Goal: Information Seeking & Learning: Learn about a topic

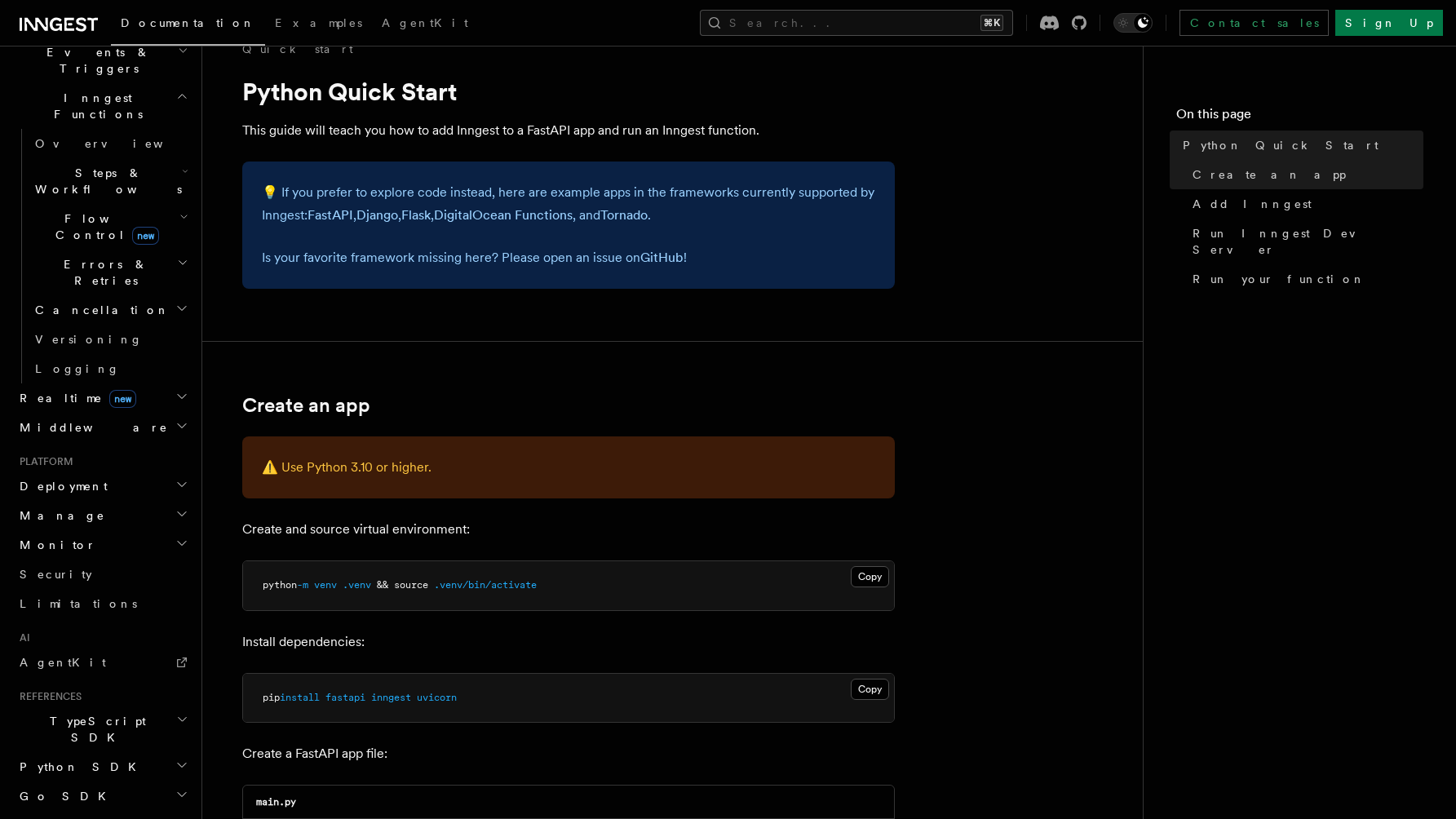
scroll to position [486, 0]
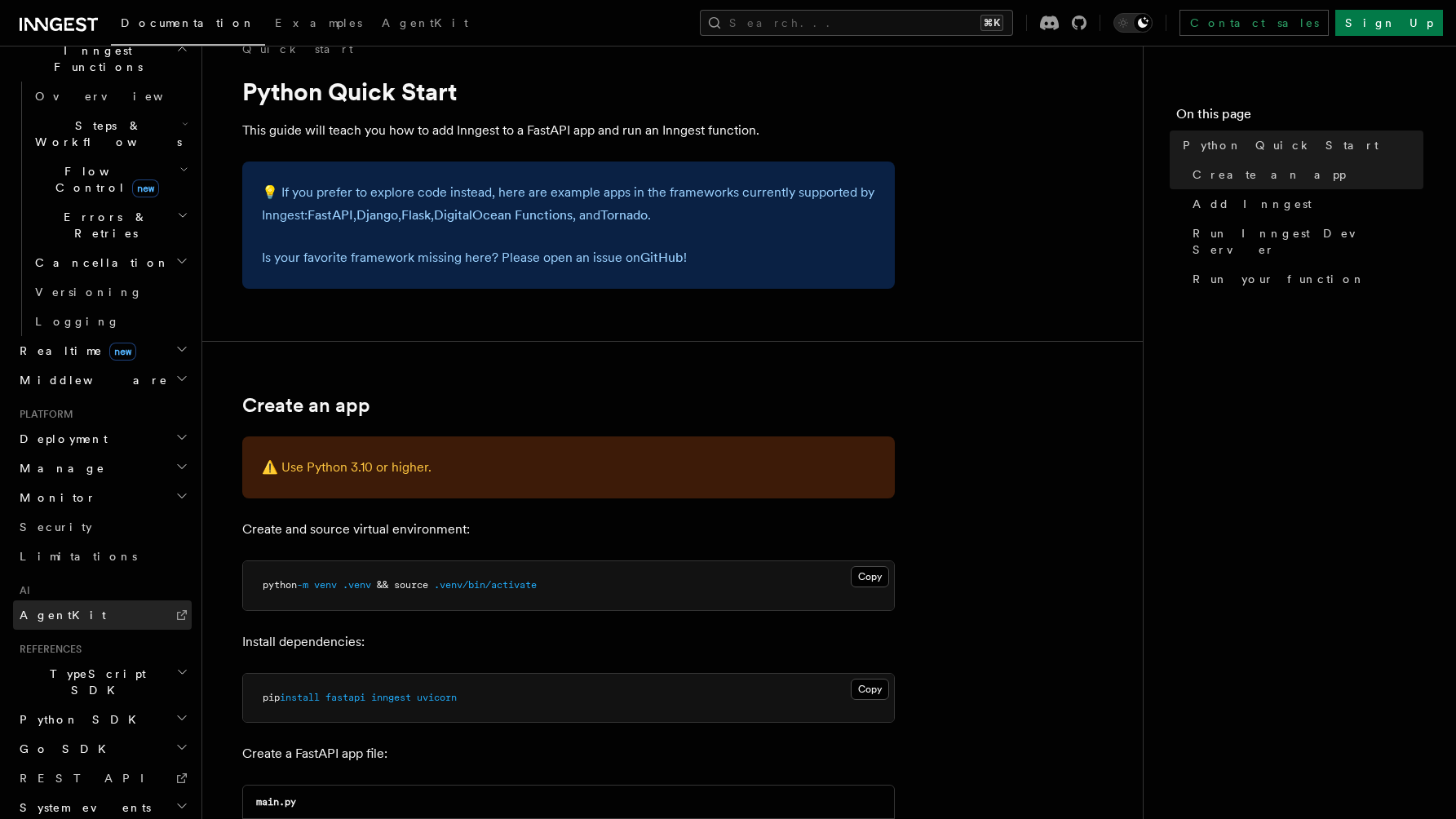
click at [39, 609] on span "AgentKit" at bounding box center [63, 615] width 87 height 13
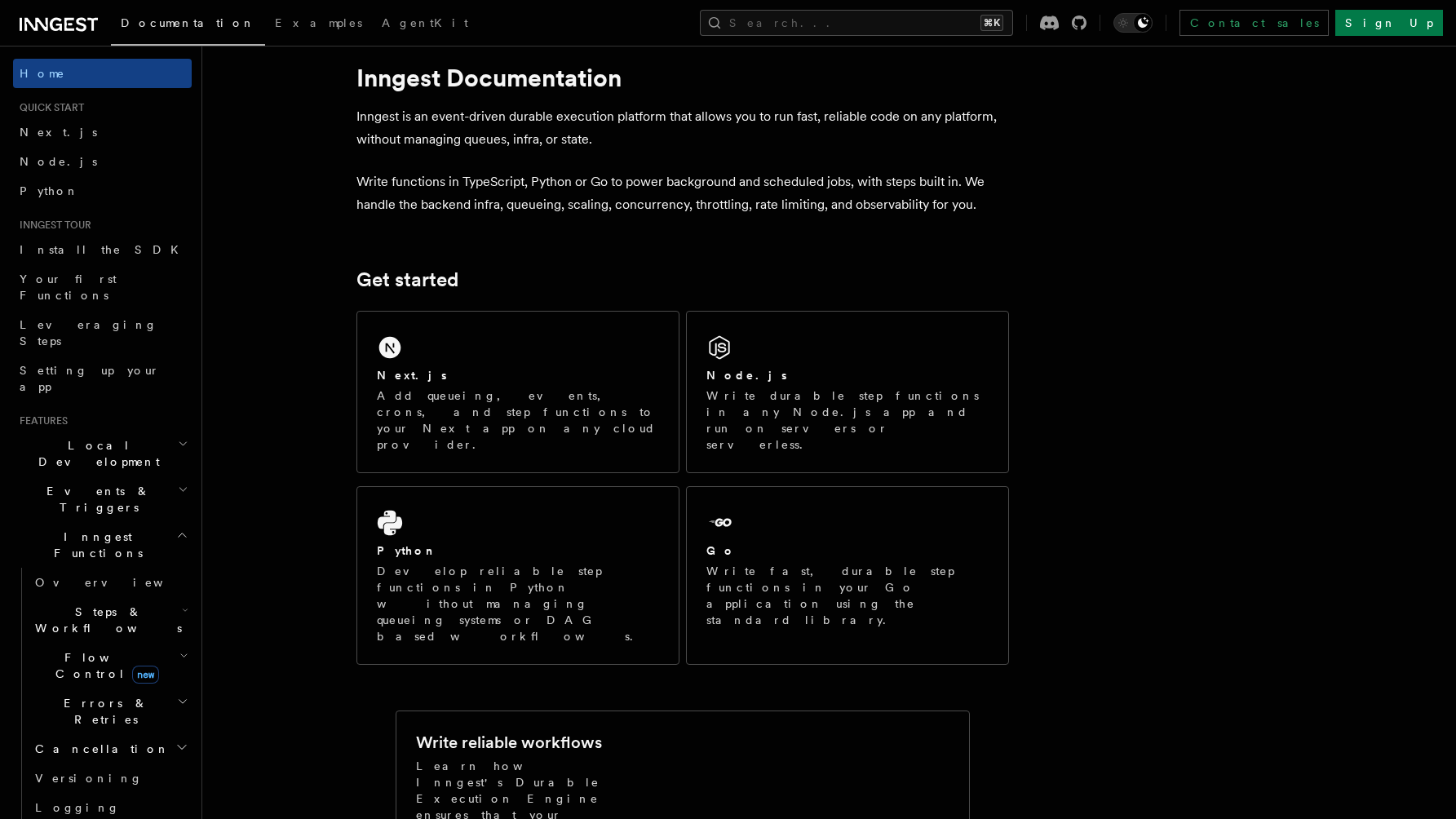
scroll to position [30, 0]
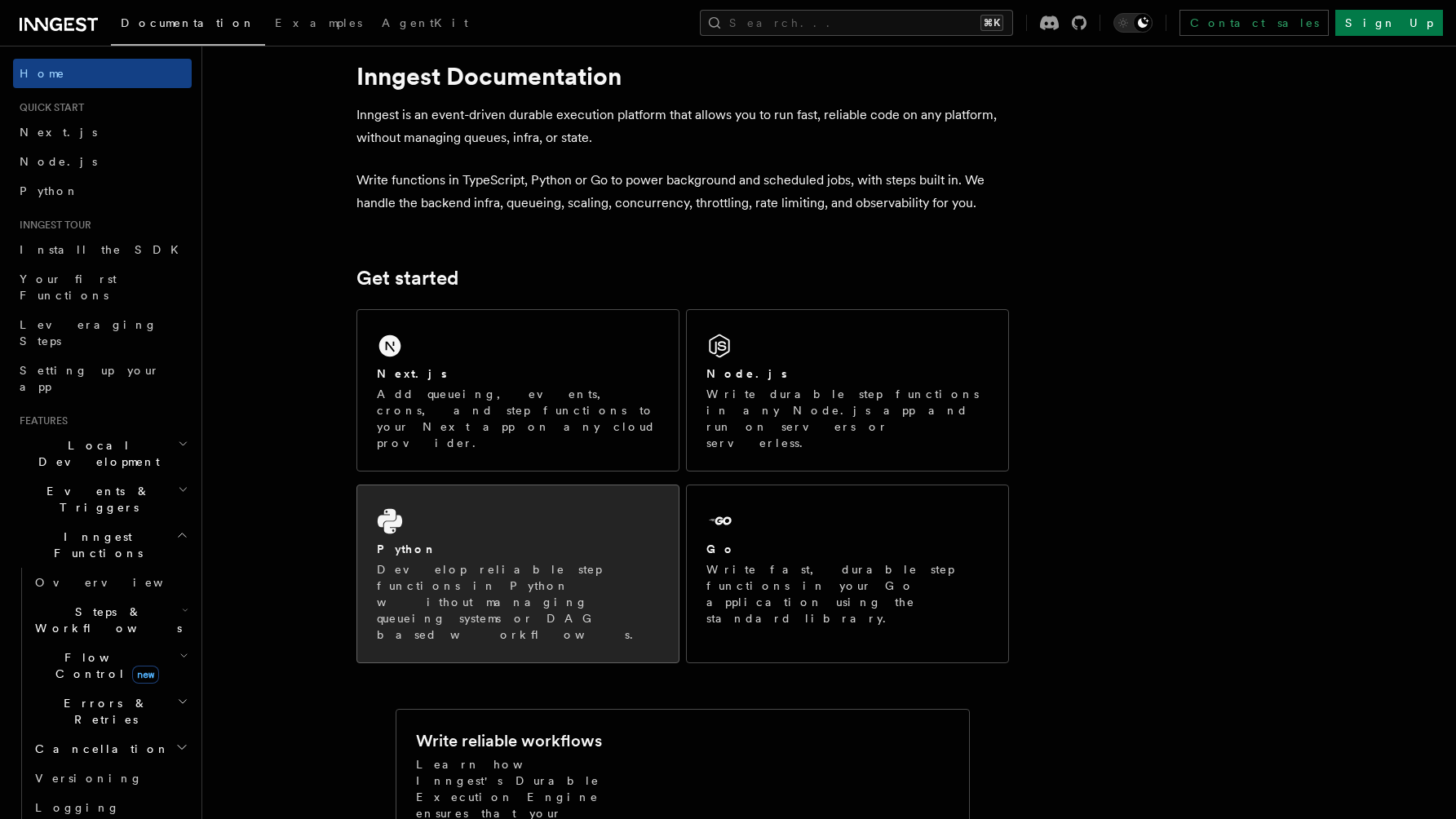
click at [527, 562] on p "Develop reliable step functions in Python without managing queueing systems or …" at bounding box center [517, 602] width 282 height 82
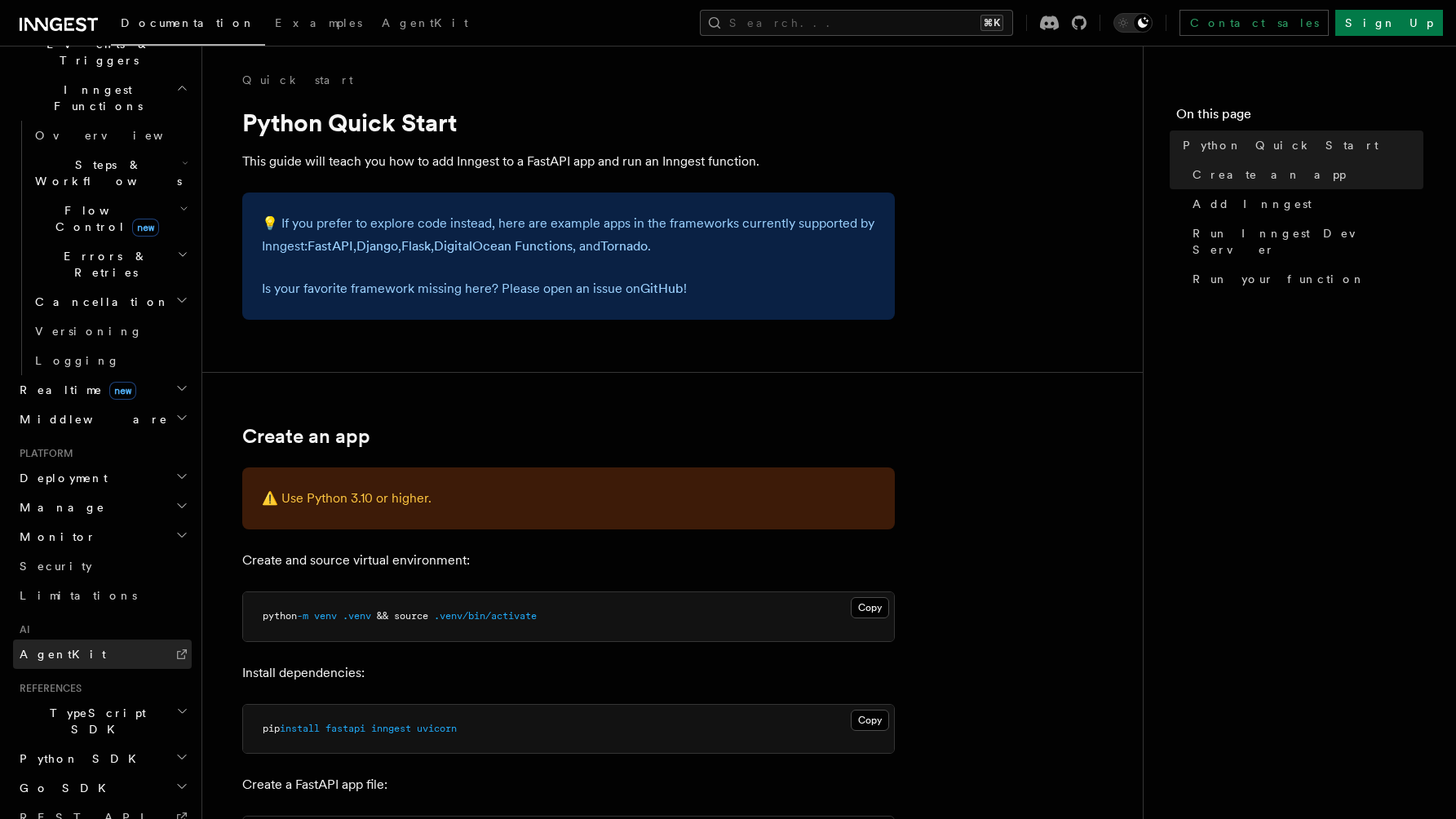
scroll to position [450, 0]
click at [101, 519] on h2 "Monitor" at bounding box center [103, 533] width 179 height 29
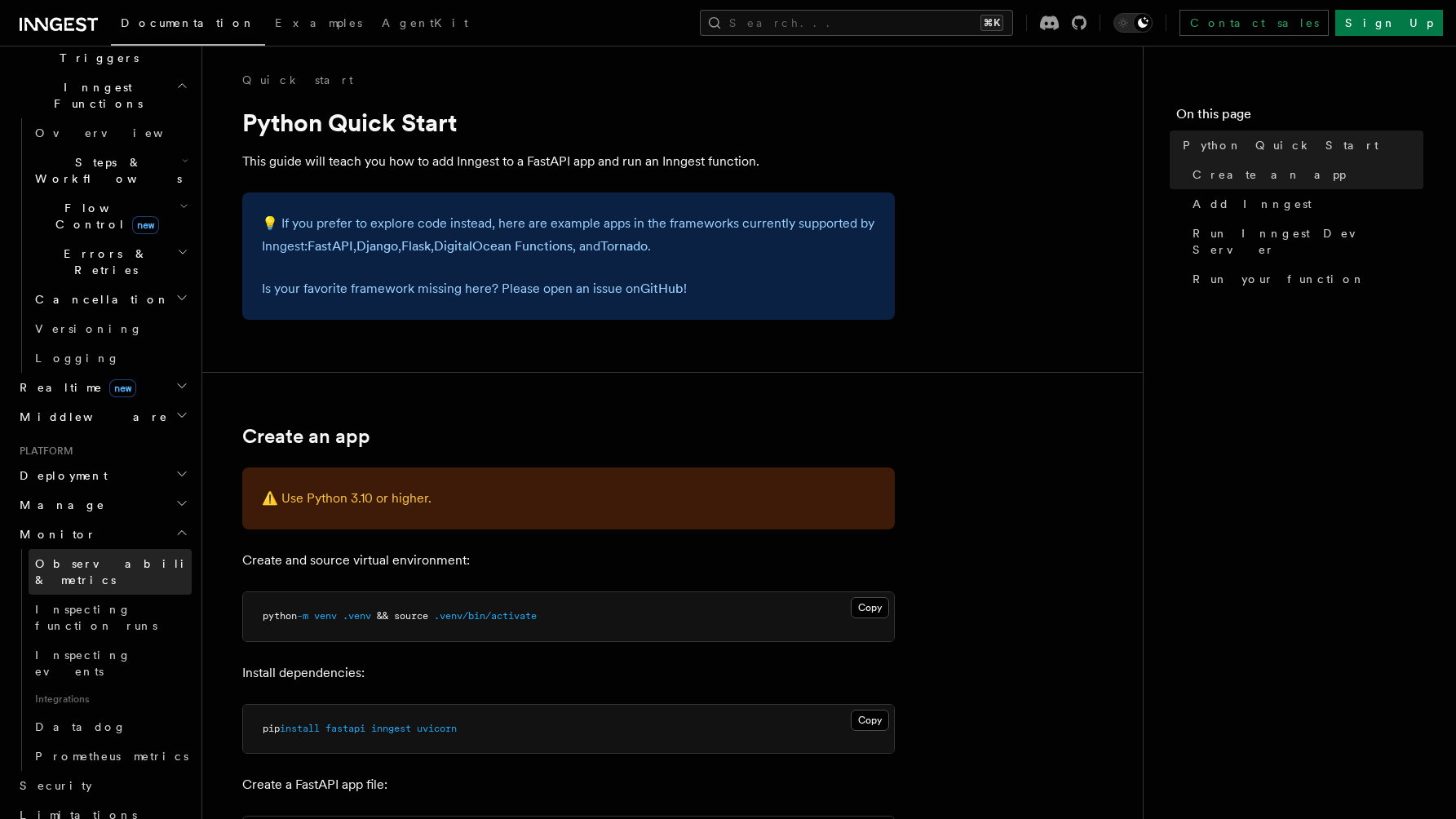
click at [86, 557] on span "Observability & metrics" at bounding box center [119, 571] width 168 height 29
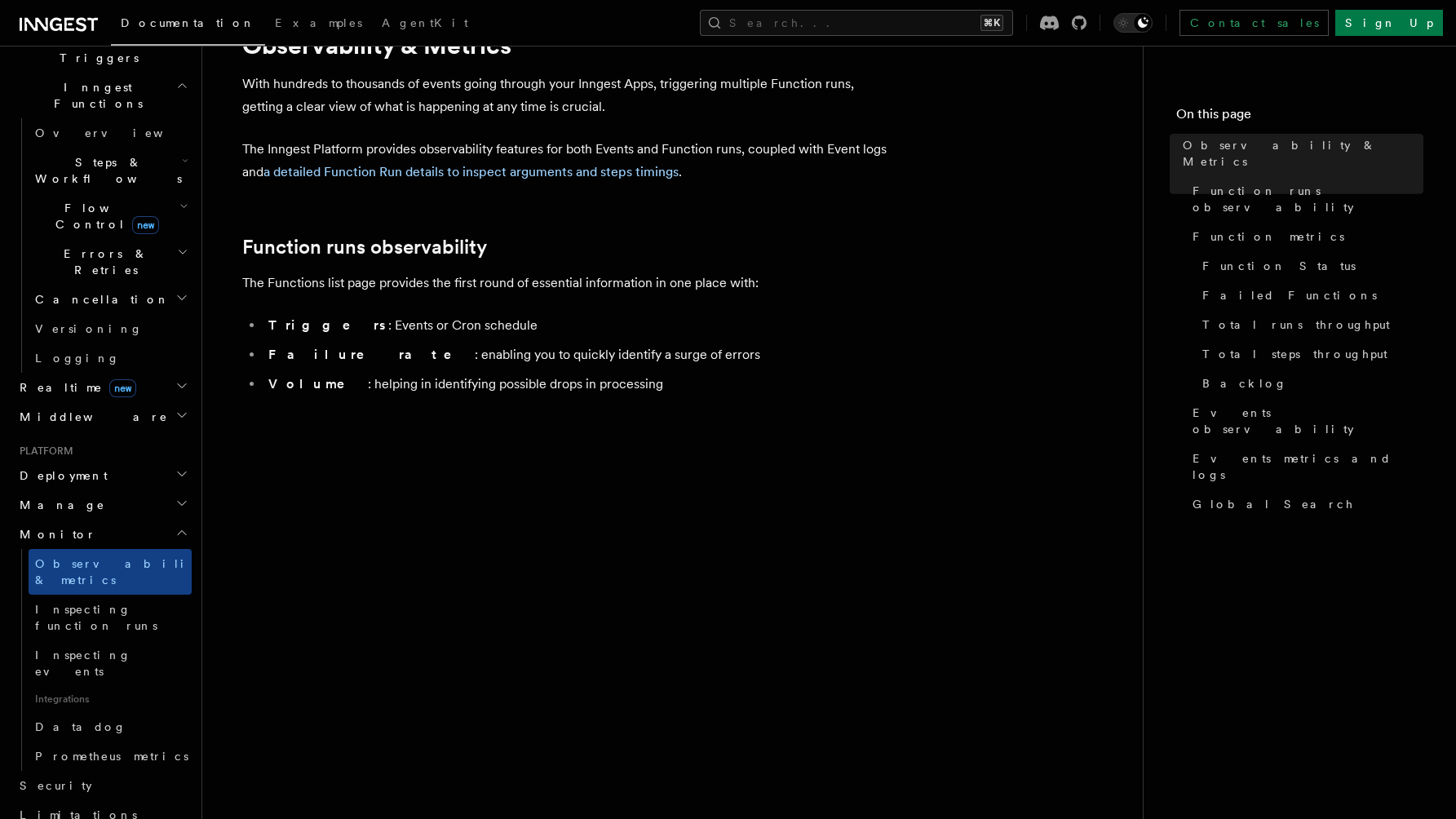
scroll to position [285, 0]
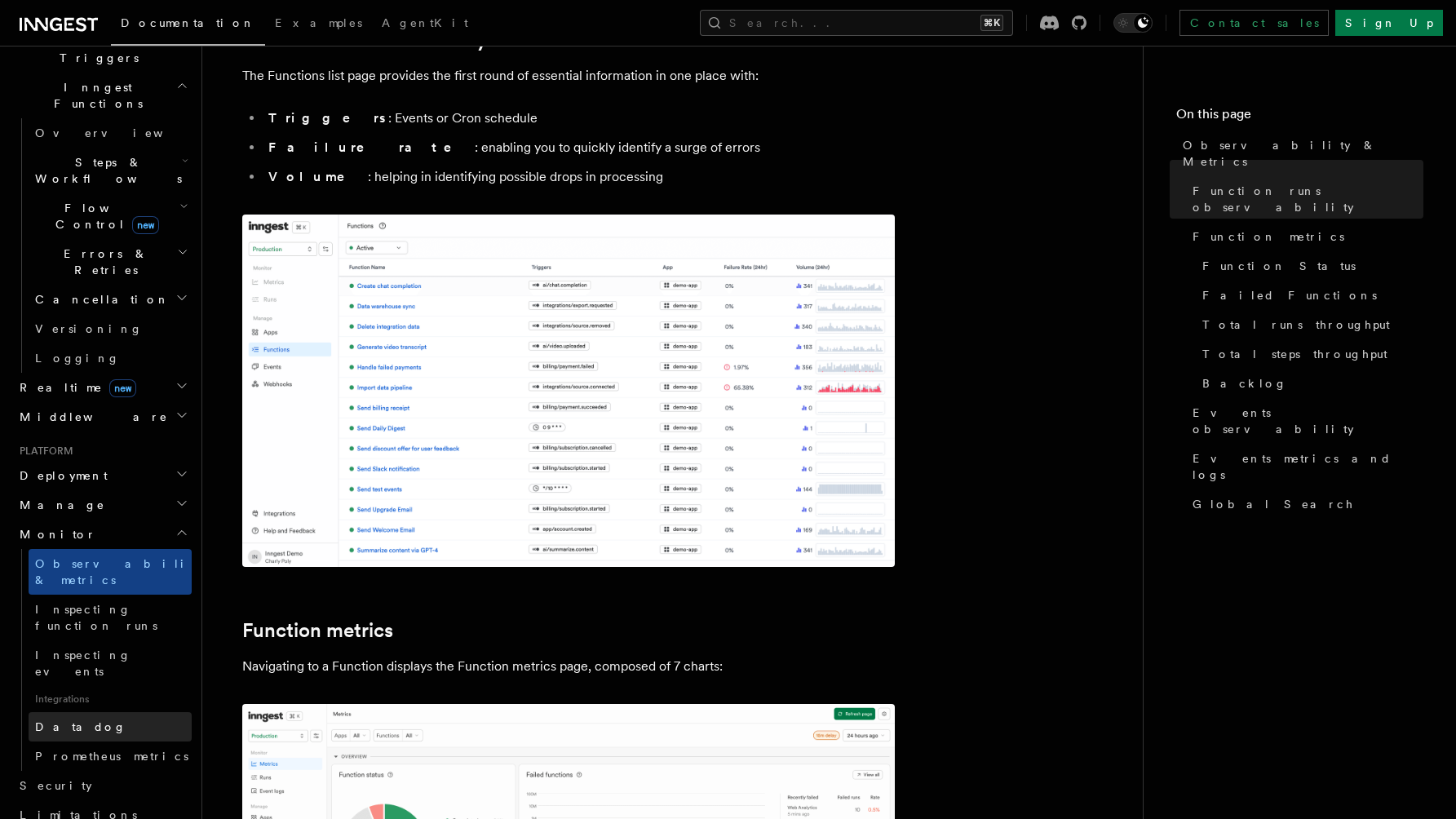
click at [102, 713] on link "Datadog" at bounding box center [109, 727] width 163 height 29
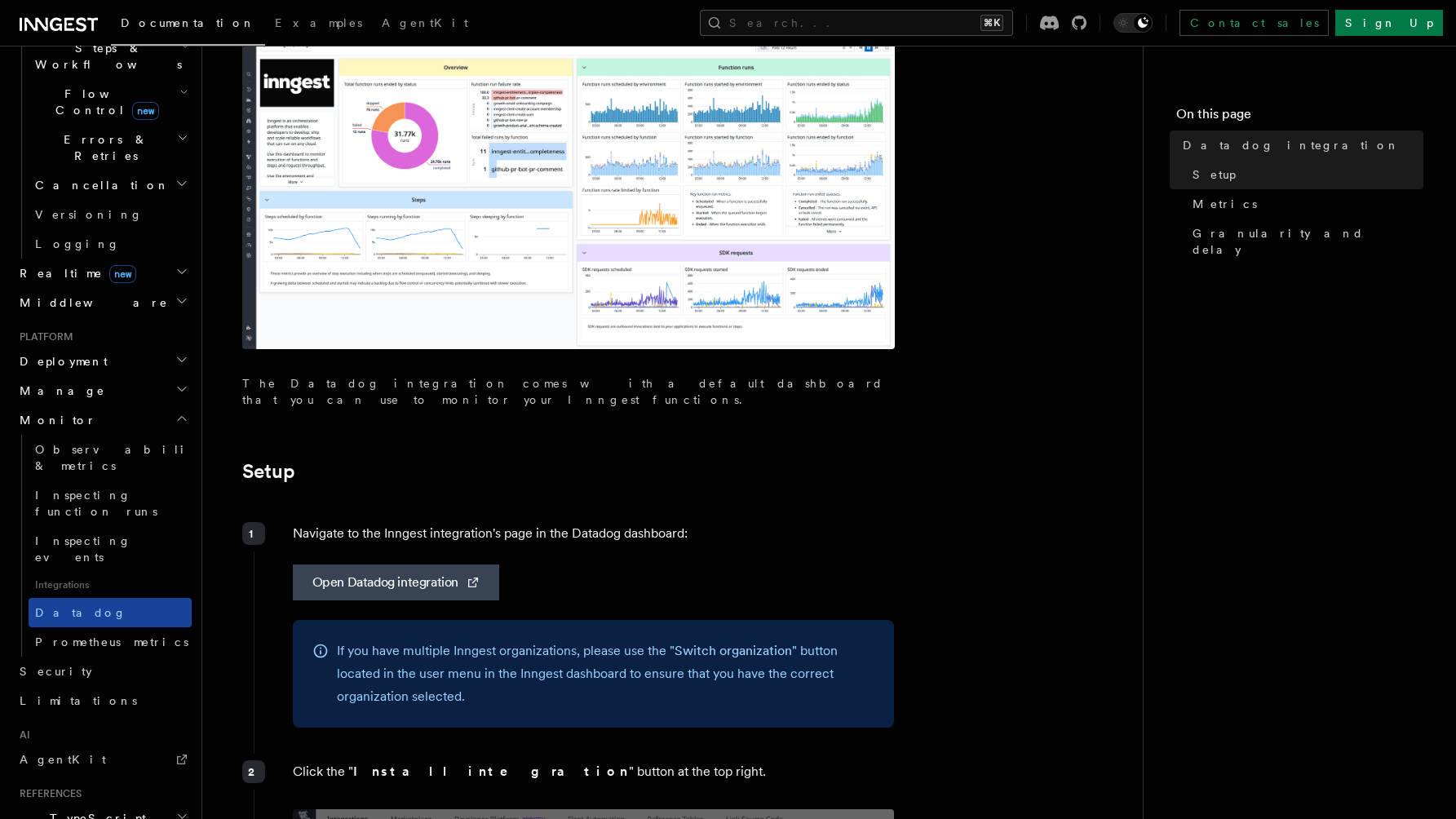
scroll to position [659, 0]
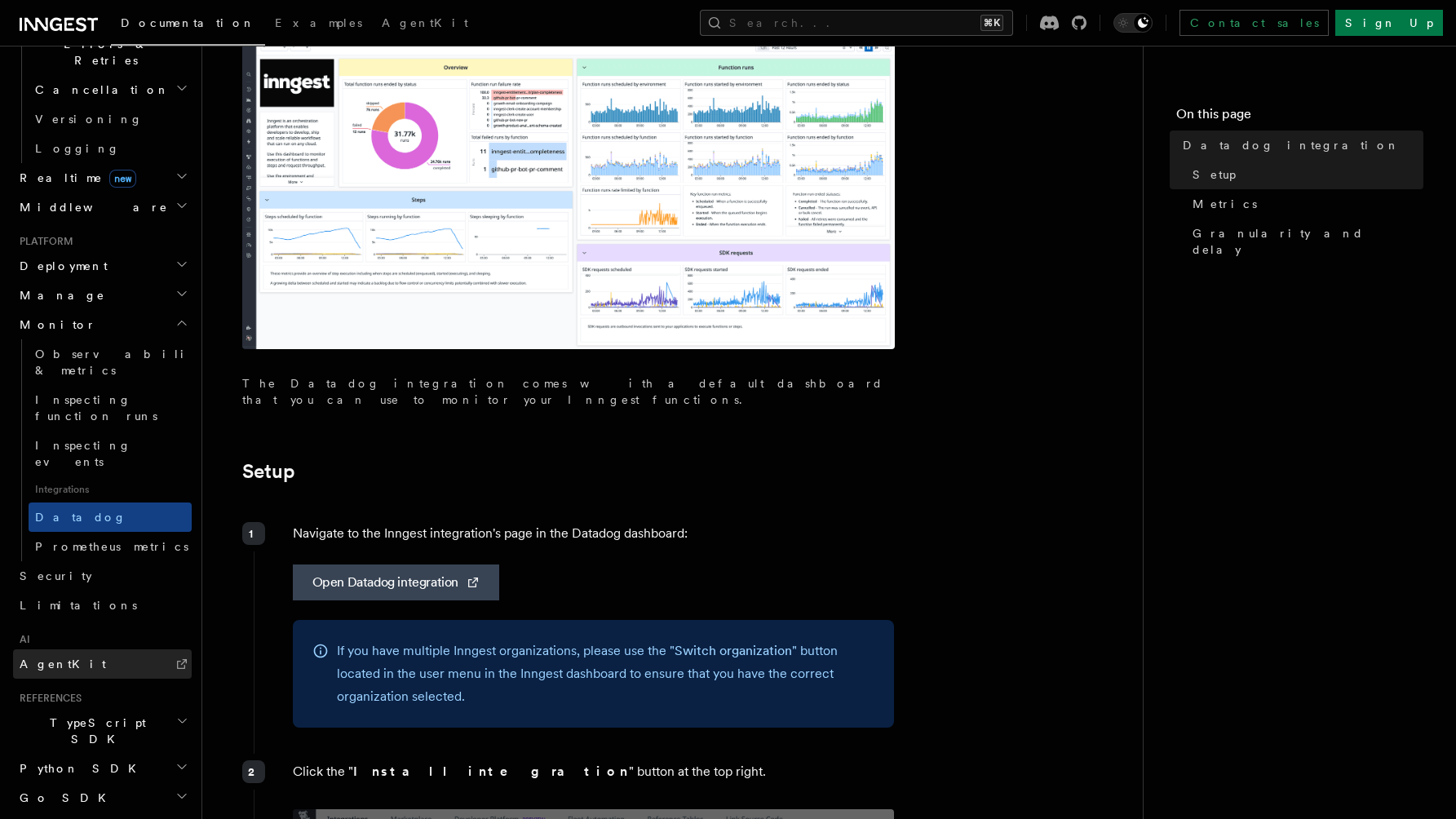
click at [61, 658] on span "AgentKit" at bounding box center [63, 664] width 87 height 13
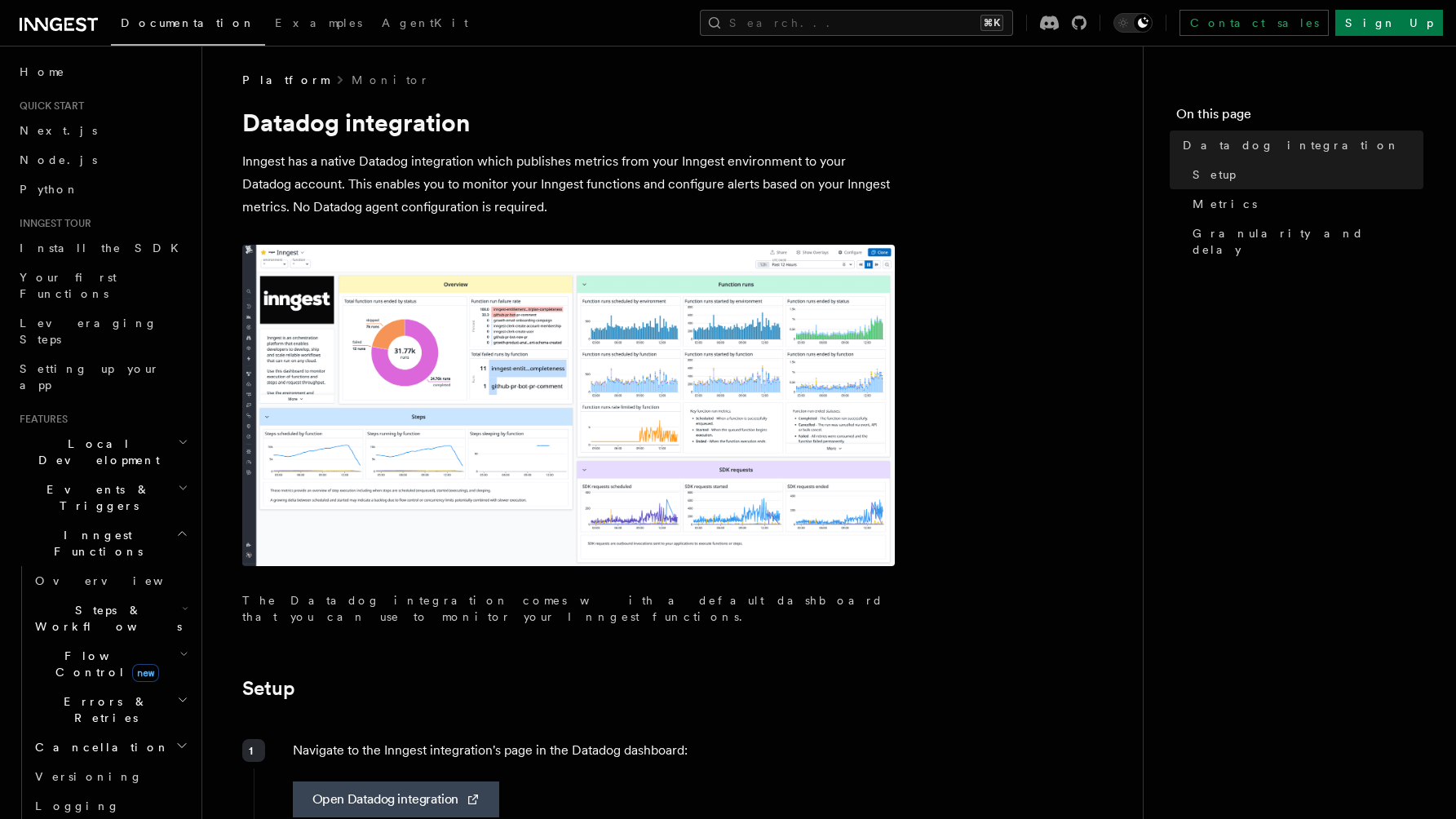
scroll to position [3, 0]
